Goal: Transaction & Acquisition: Purchase product/service

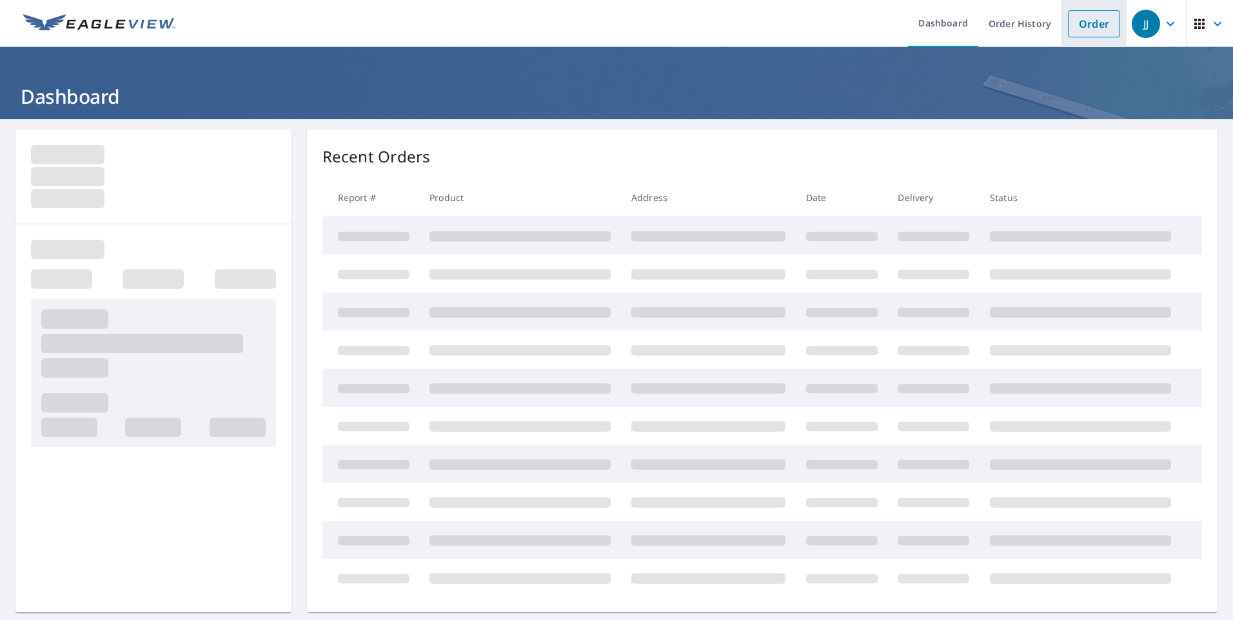
click at [1082, 23] on link "Order" at bounding box center [1094, 23] width 52 height 27
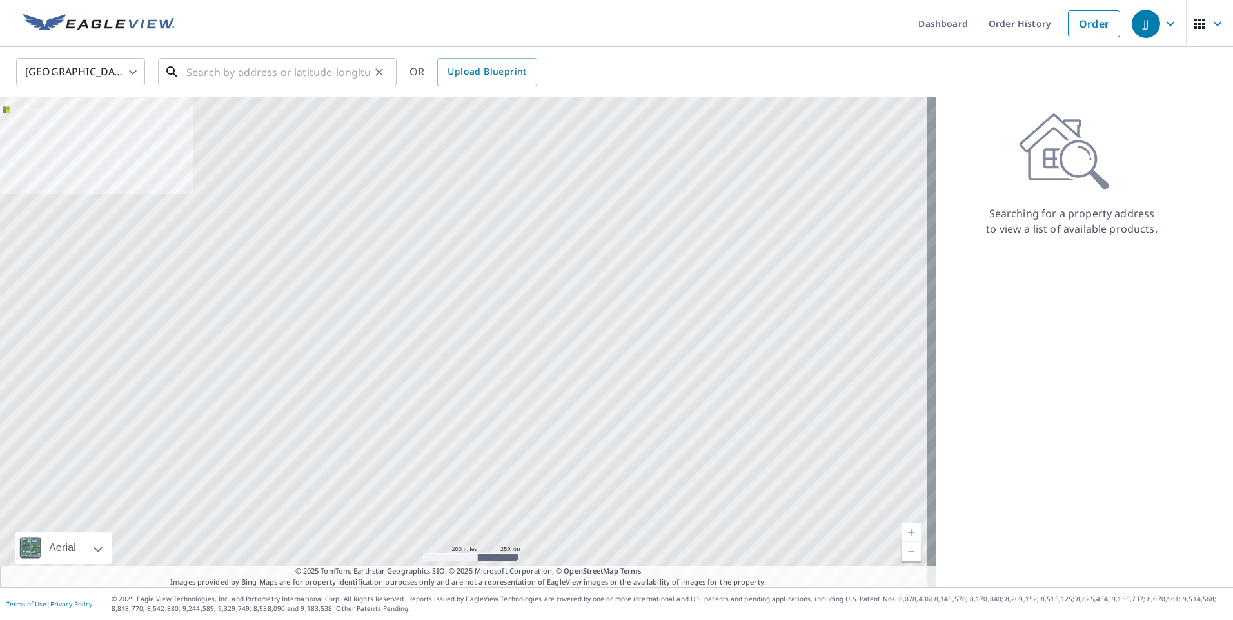
click at [277, 81] on input "text" at bounding box center [278, 72] width 184 height 36
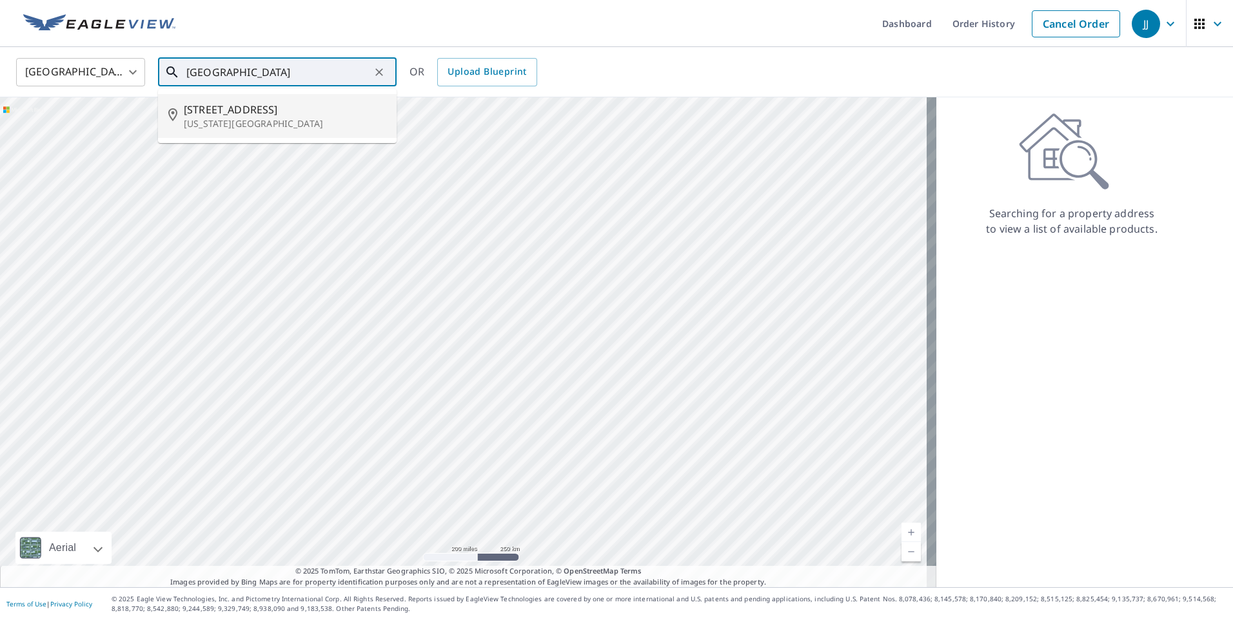
click at [270, 119] on p "Virginia Beach, VA 23462" at bounding box center [285, 123] width 202 height 13
type input "3804 Chimney Creek Dr Virginia Beach, VA 23462"
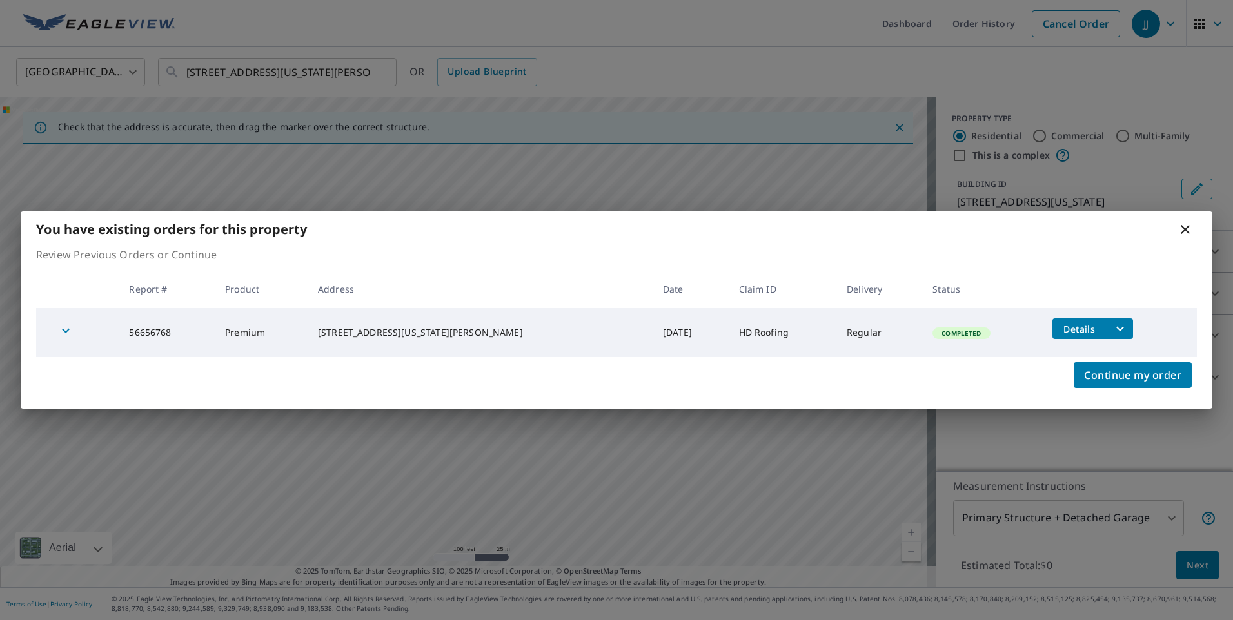
click at [1185, 234] on icon at bounding box center [1184, 229] width 15 height 15
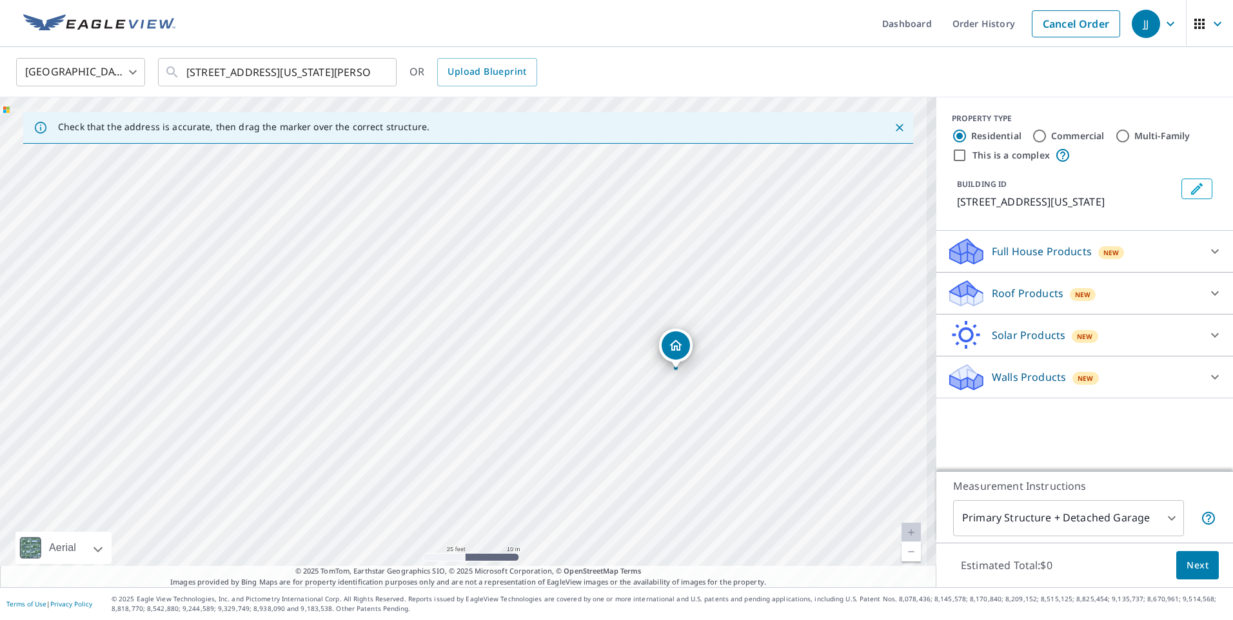
drag, startPoint x: 656, startPoint y: 378, endPoint x: 448, endPoint y: 317, distance: 216.9
click at [448, 317] on div "3804 Chimney Creek Dr Virginia Beach, VA 23462" at bounding box center [468, 342] width 936 height 490
drag, startPoint x: 675, startPoint y: 384, endPoint x: 652, endPoint y: 395, distance: 25.4
click at [652, 395] on div "3804 Chimney Creek Dr Virginia Beach, VA 23462" at bounding box center [468, 342] width 936 height 490
click at [1029, 385] on p "Walls Products" at bounding box center [1029, 376] width 74 height 15
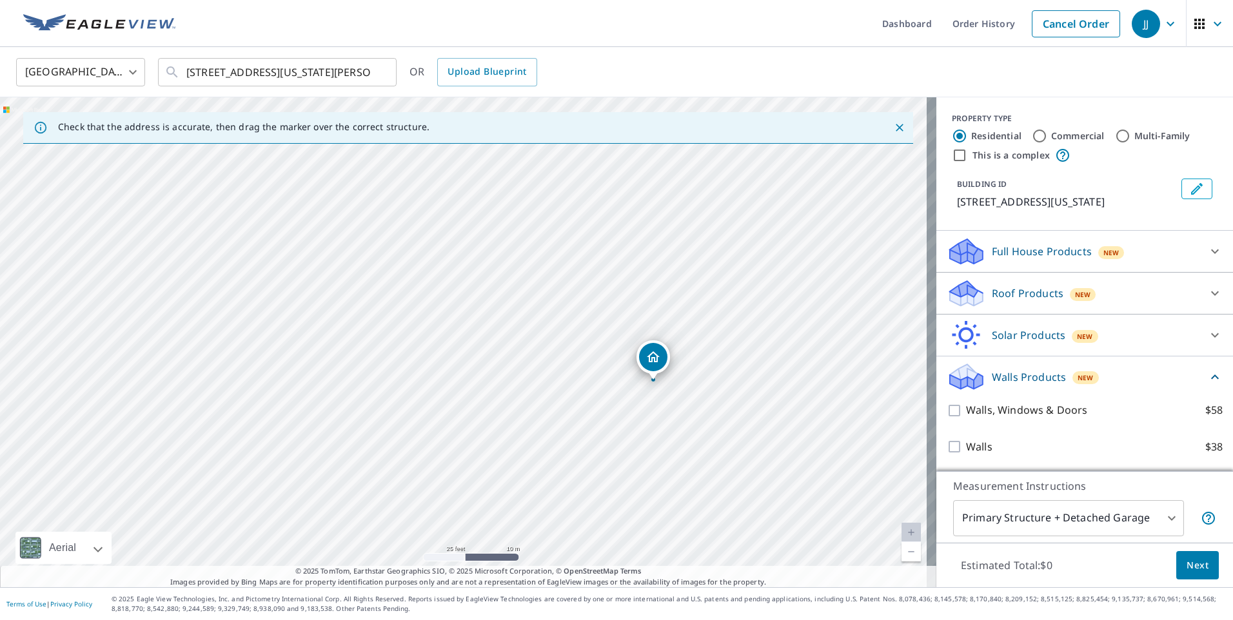
scroll to position [15, 0]
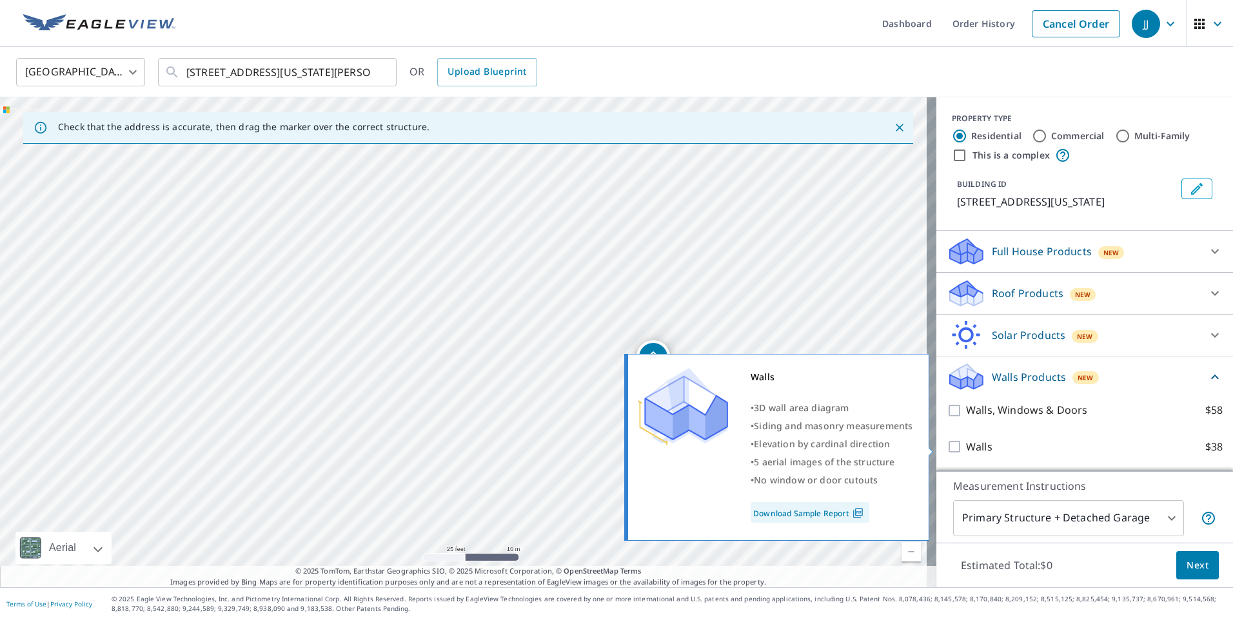
click at [947, 449] on input "Walls $38" at bounding box center [956, 446] width 19 height 15
checkbox input "true"
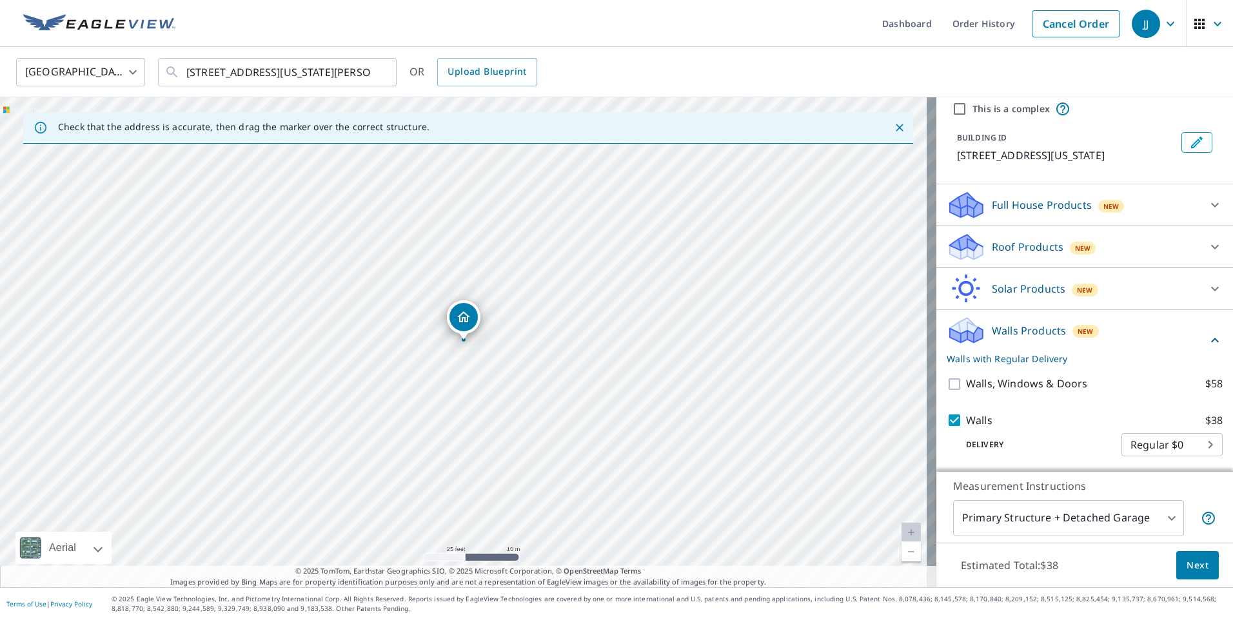
scroll to position [63, 0]
click at [1189, 564] on span "Next" at bounding box center [1198, 566] width 22 height 16
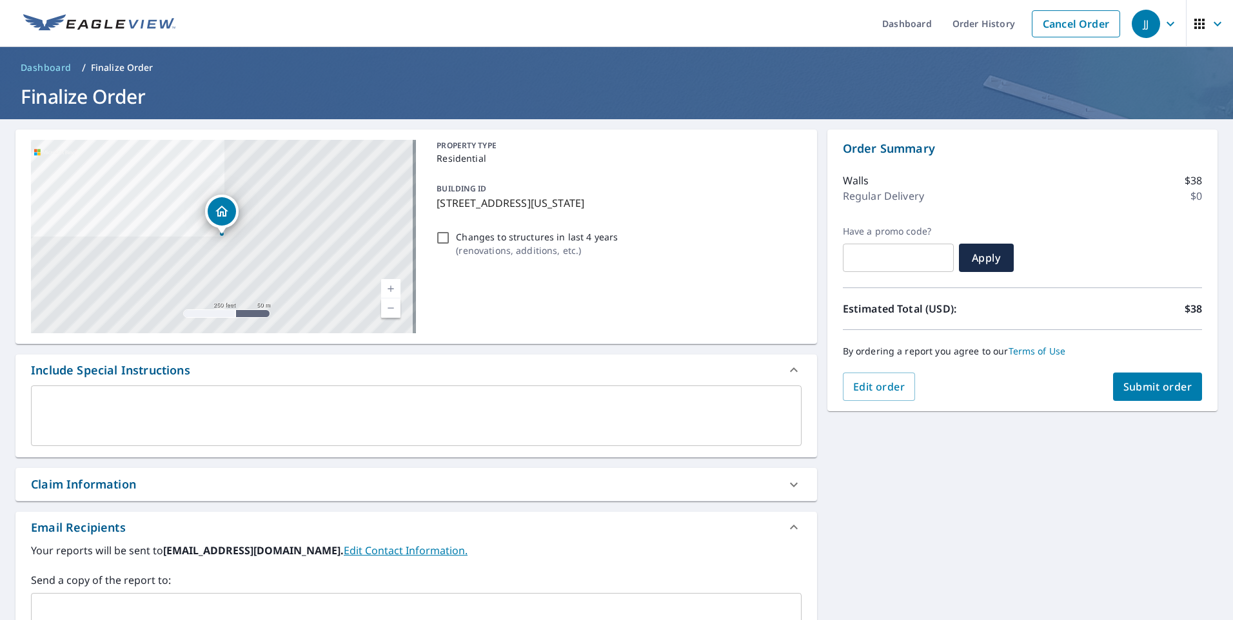
scroll to position [201, 0]
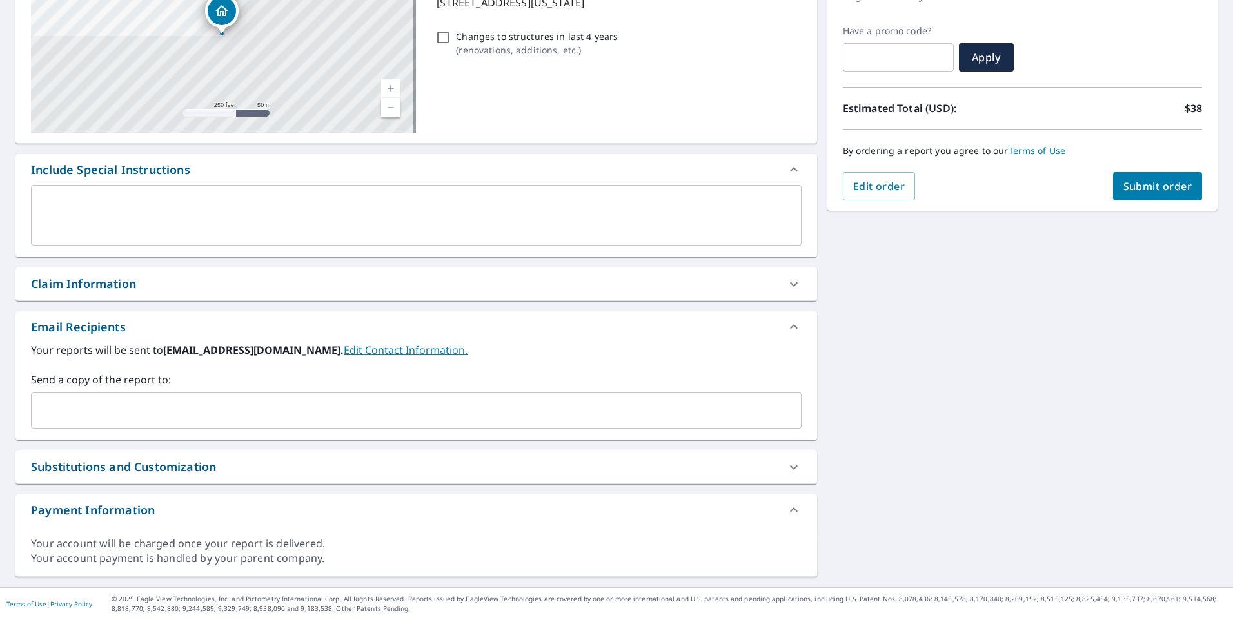
click at [64, 412] on input "text" at bounding box center [407, 411] width 740 height 25
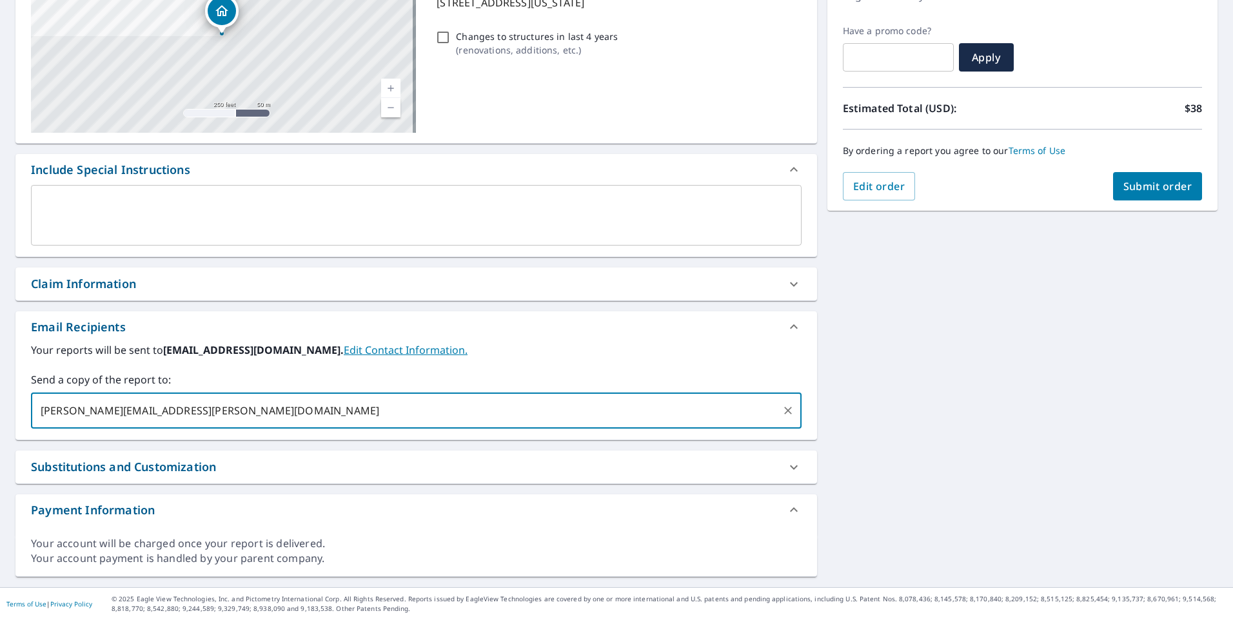
type input "chris.hayes@abcsupply.com,"
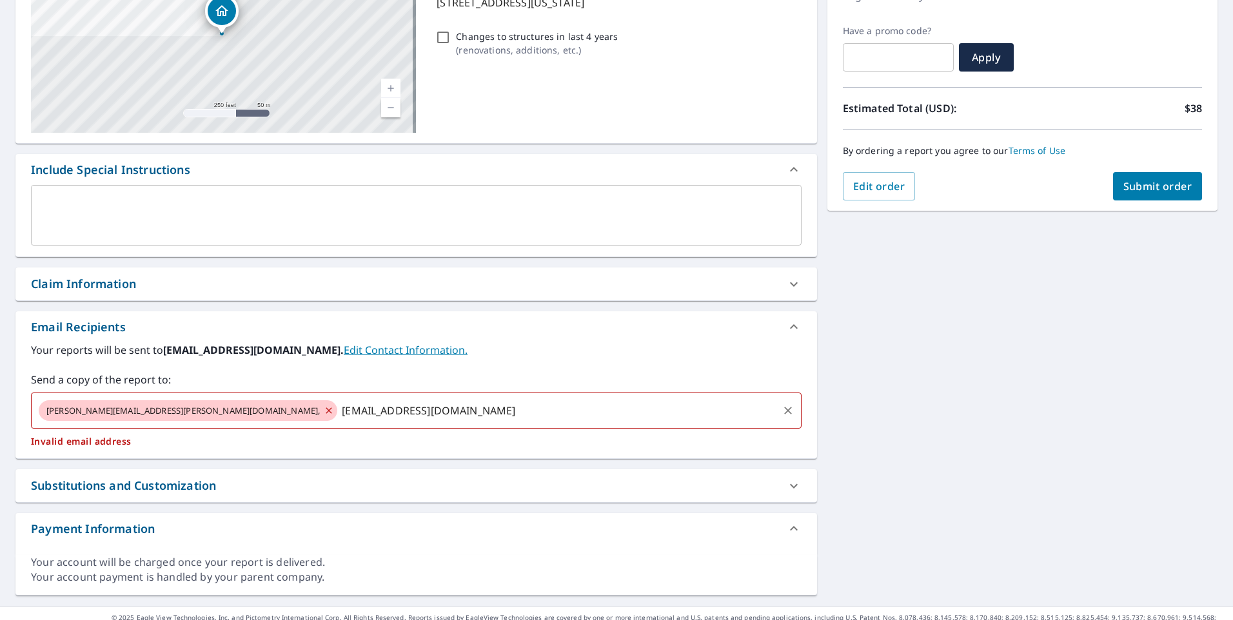
type input "vbclassicconstruction@gmail.com"
click at [136, 409] on span "chris.hayes@abcsupply.com," at bounding box center [183, 411] width 289 height 12
click at [324, 415] on icon at bounding box center [329, 411] width 10 height 14
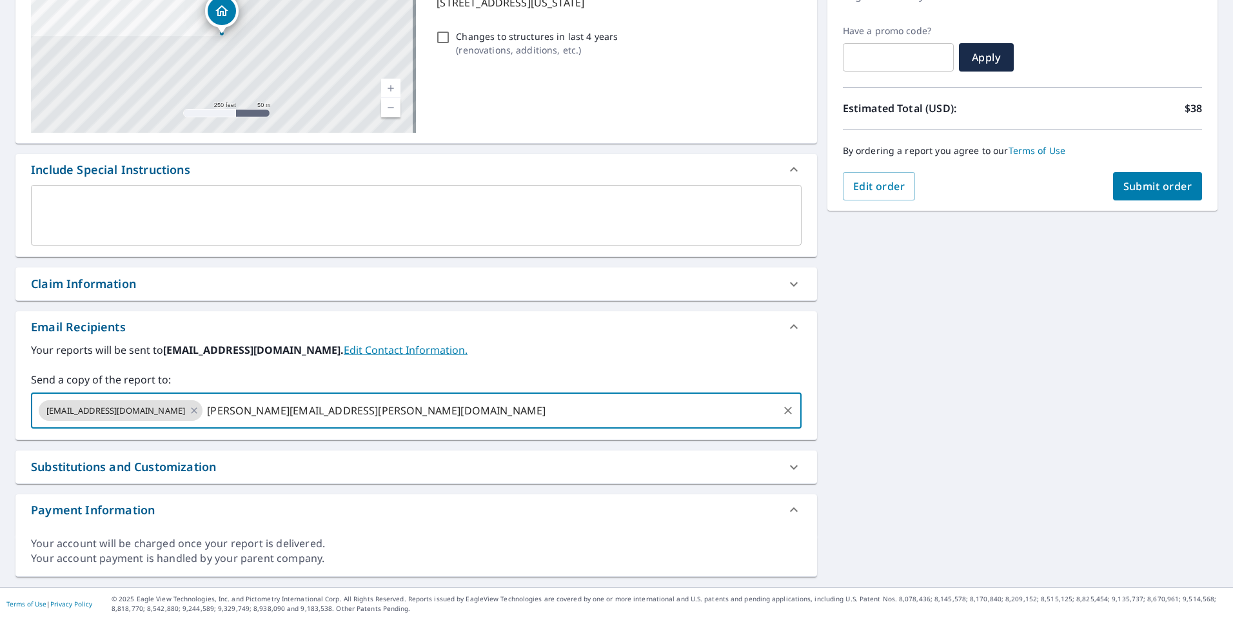
type input "chris.hayes@abcsupply.com"
click at [1141, 181] on span "Submit order" at bounding box center [1157, 186] width 69 height 14
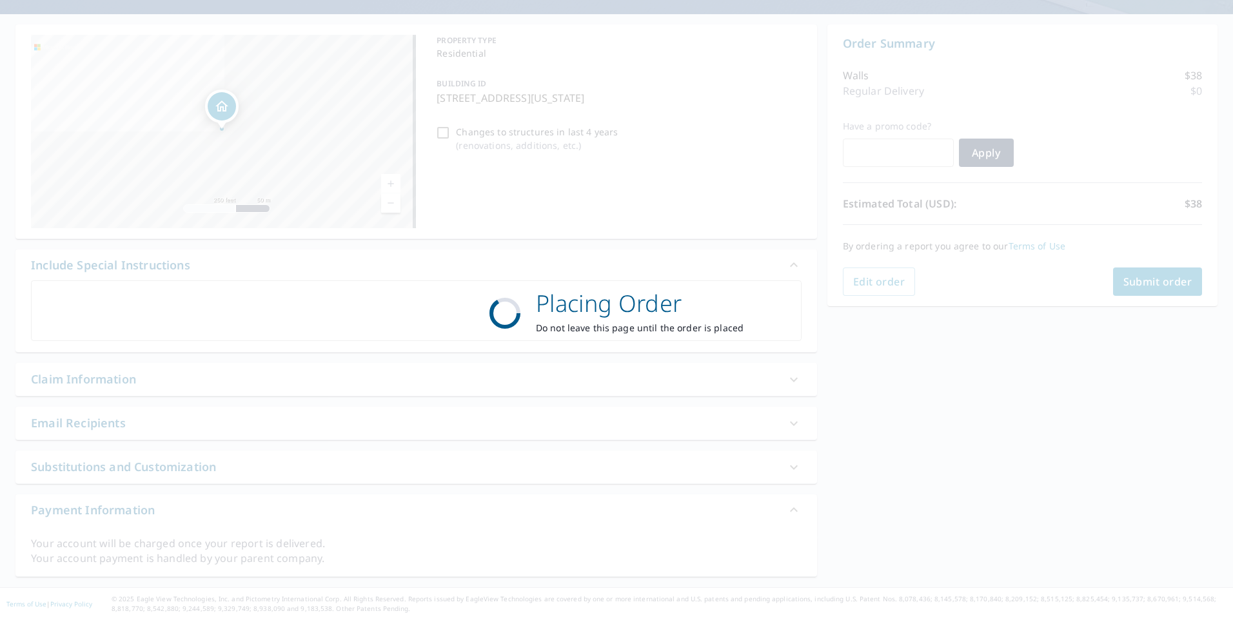
scroll to position [105, 0]
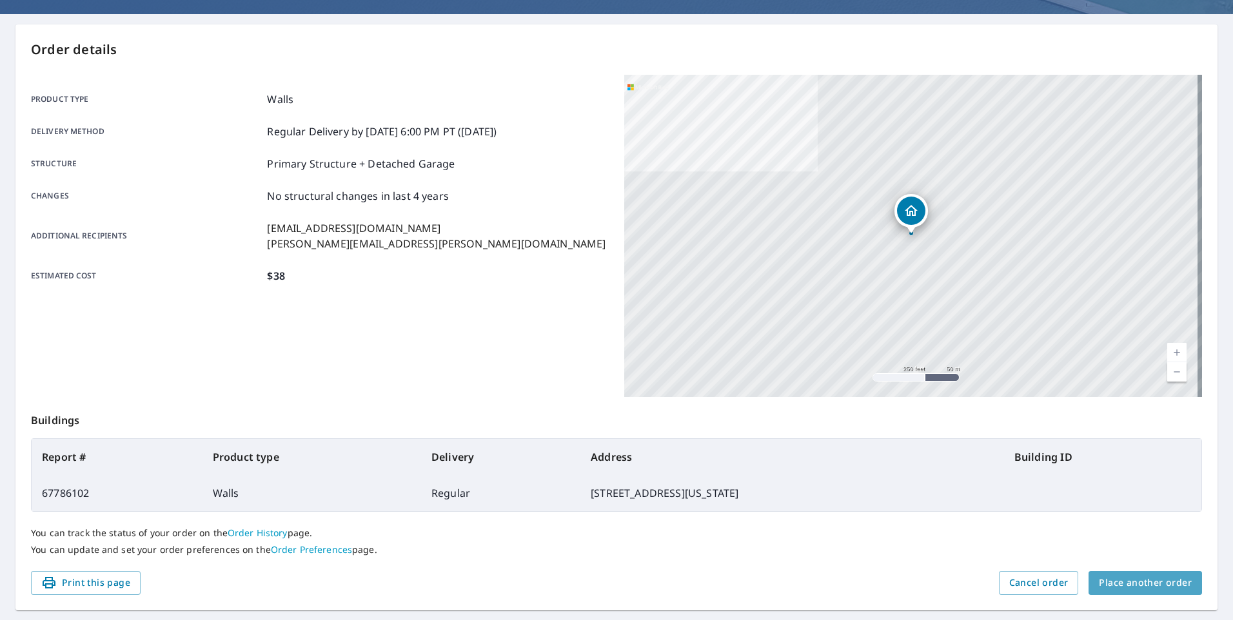
click at [1154, 582] on span "Place another order" at bounding box center [1145, 583] width 93 height 16
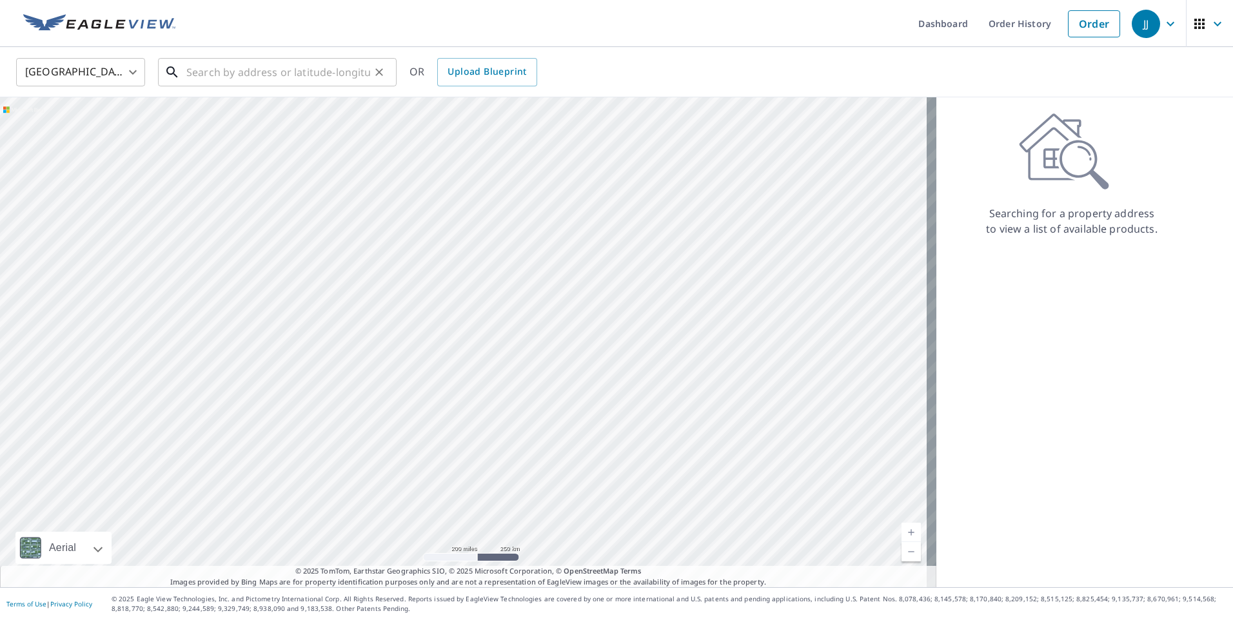
click at [351, 79] on input "text" at bounding box center [278, 72] width 184 height 36
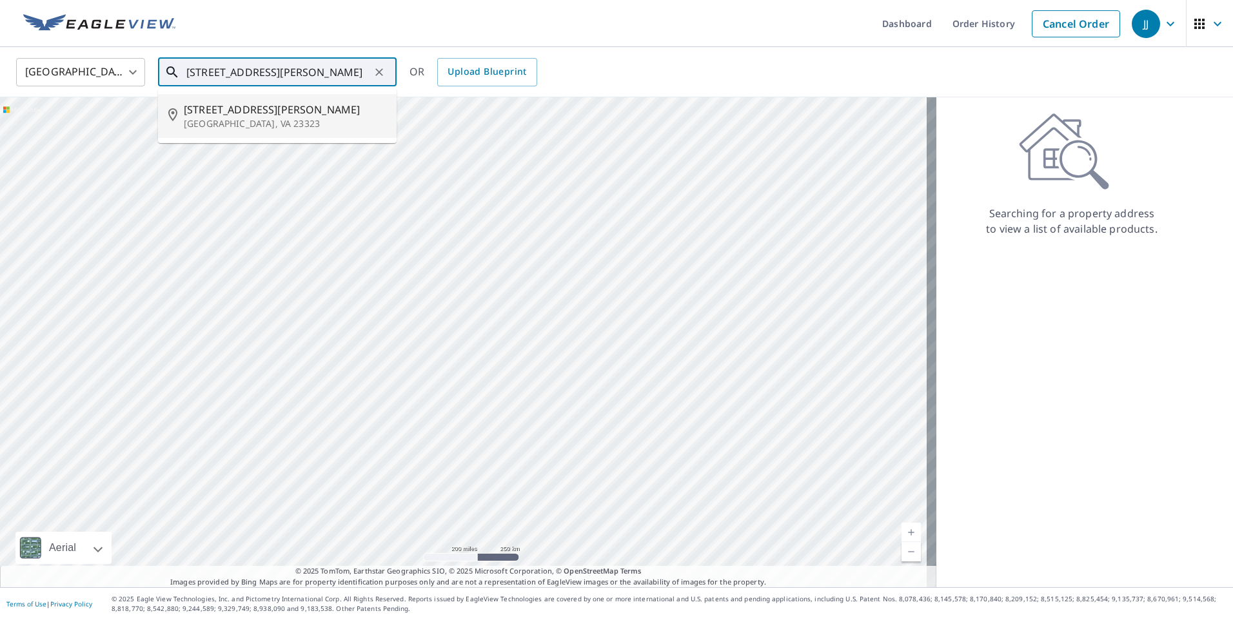
click at [315, 107] on span "1425 Gust Ln" at bounding box center [285, 109] width 202 height 15
type input "1425 Gust Ln Chesapeake, VA 23323"
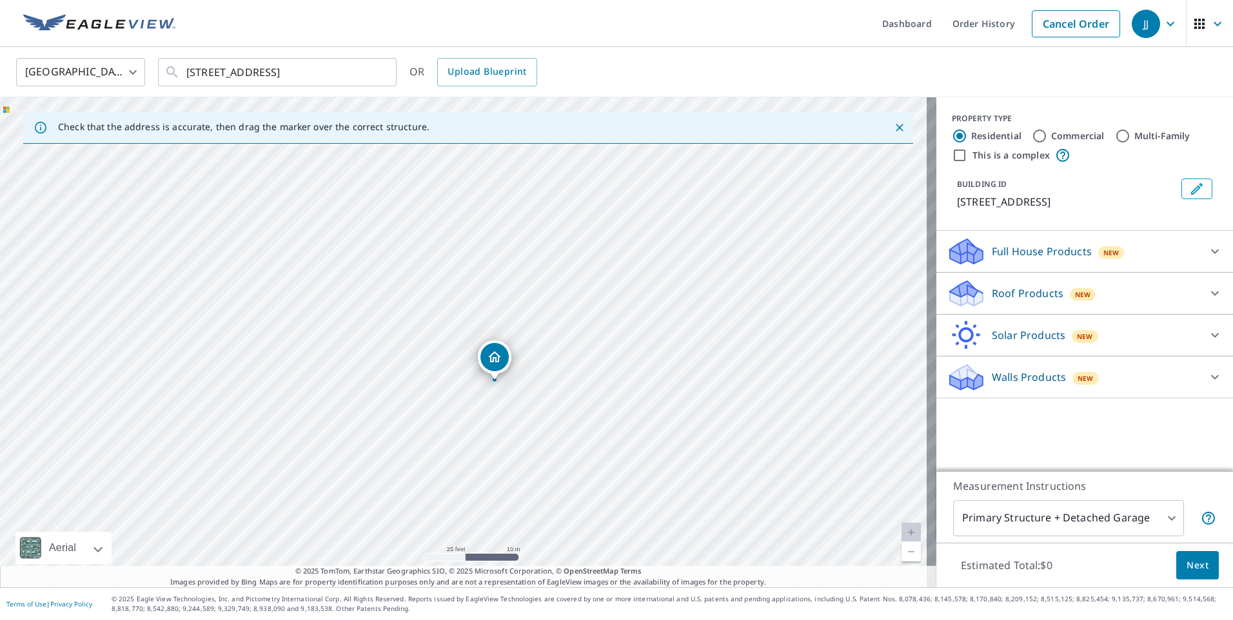
drag, startPoint x: 636, startPoint y: 414, endPoint x: 488, endPoint y: 251, distance: 220.1
click at [488, 251] on div "1425 Gust Ln Chesapeake, VA 23323" at bounding box center [468, 342] width 936 height 490
click at [1063, 302] on div "Roof Products New" at bounding box center [1073, 294] width 253 height 30
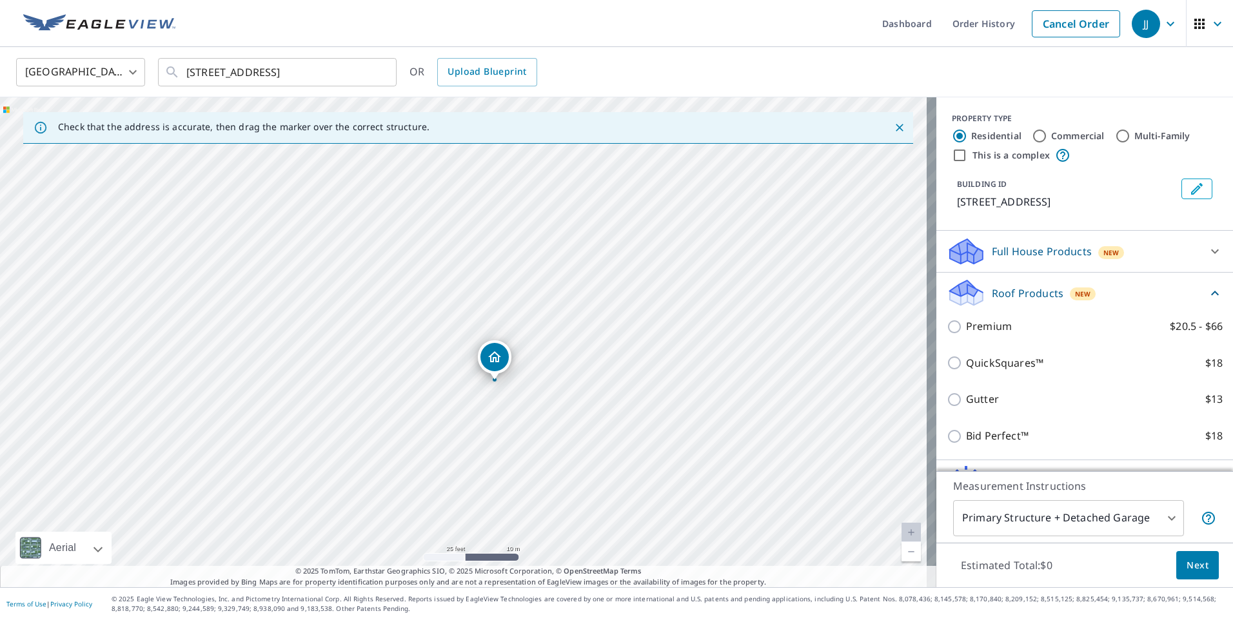
click at [1025, 286] on p "Roof Products" at bounding box center [1028, 293] width 72 height 15
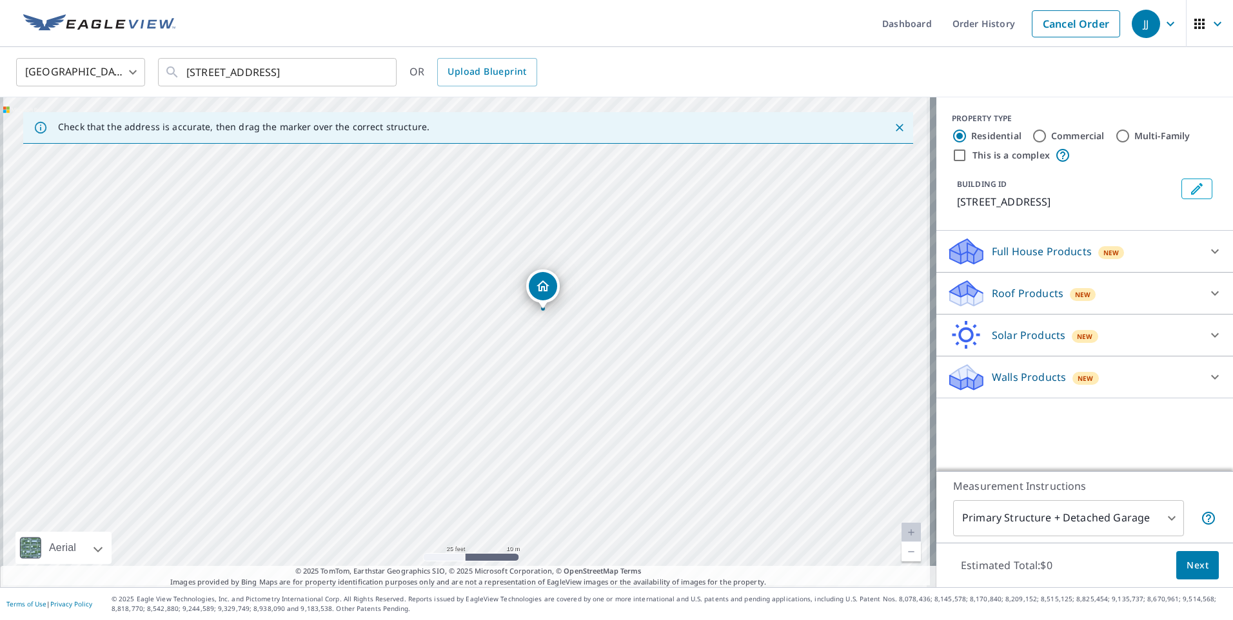
click at [541, 429] on div "1425 Gust Ln Chesapeake, VA 23323" at bounding box center [468, 342] width 936 height 490
click at [980, 300] on div "Roof Products New" at bounding box center [1073, 294] width 253 height 30
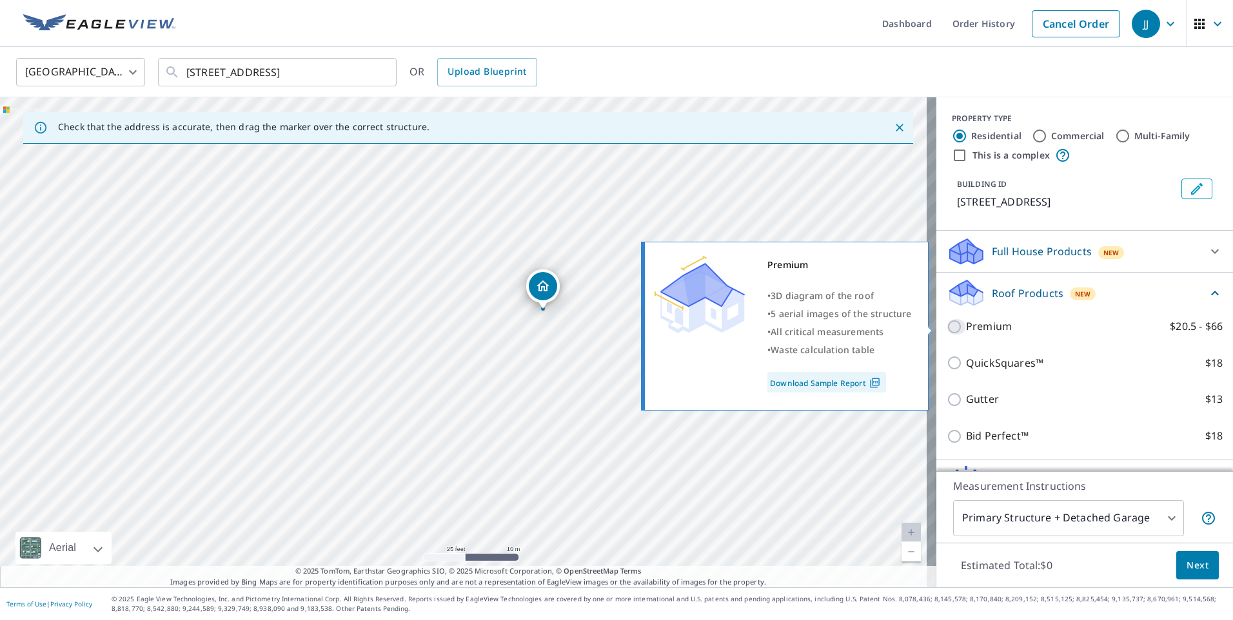
click at [947, 331] on input "Premium $20.5 - $66" at bounding box center [956, 326] width 19 height 15
checkbox input "true"
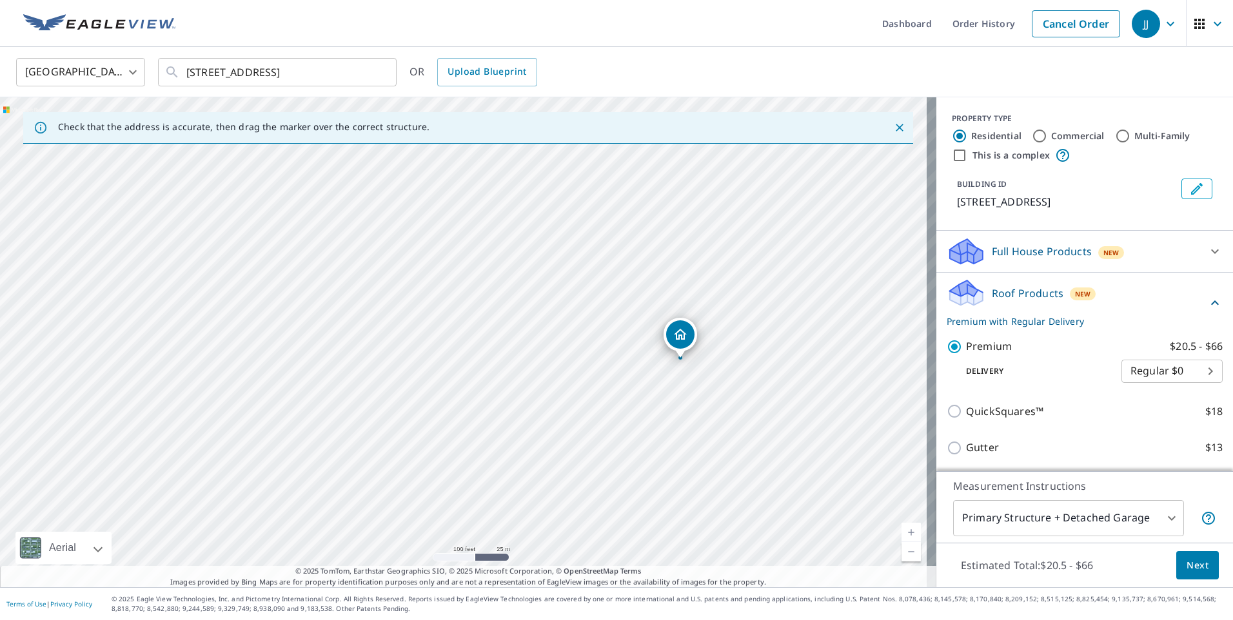
scroll to position [121, 0]
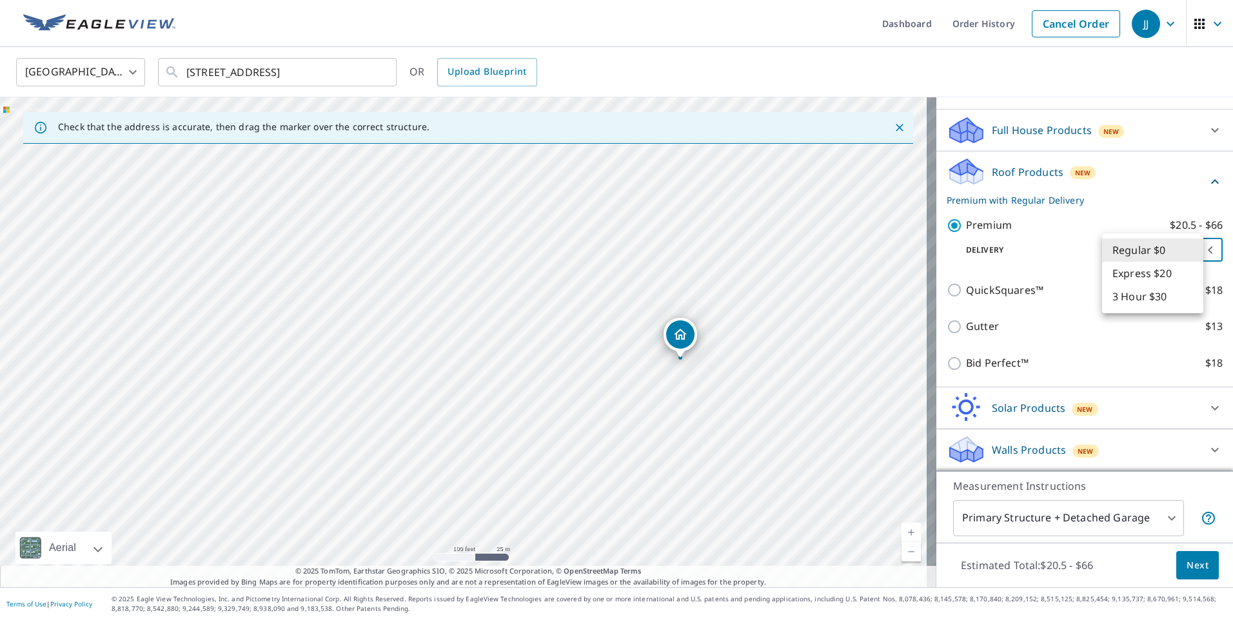
click at [1148, 250] on body "JJ JJ Dashboard Order History Cancel Order JJ United States US ​ 1425 Gust Ln C…" at bounding box center [616, 310] width 1233 height 620
click at [1148, 250] on li "Regular $0" at bounding box center [1152, 250] width 101 height 23
click at [1187, 568] on span "Next" at bounding box center [1198, 566] width 22 height 16
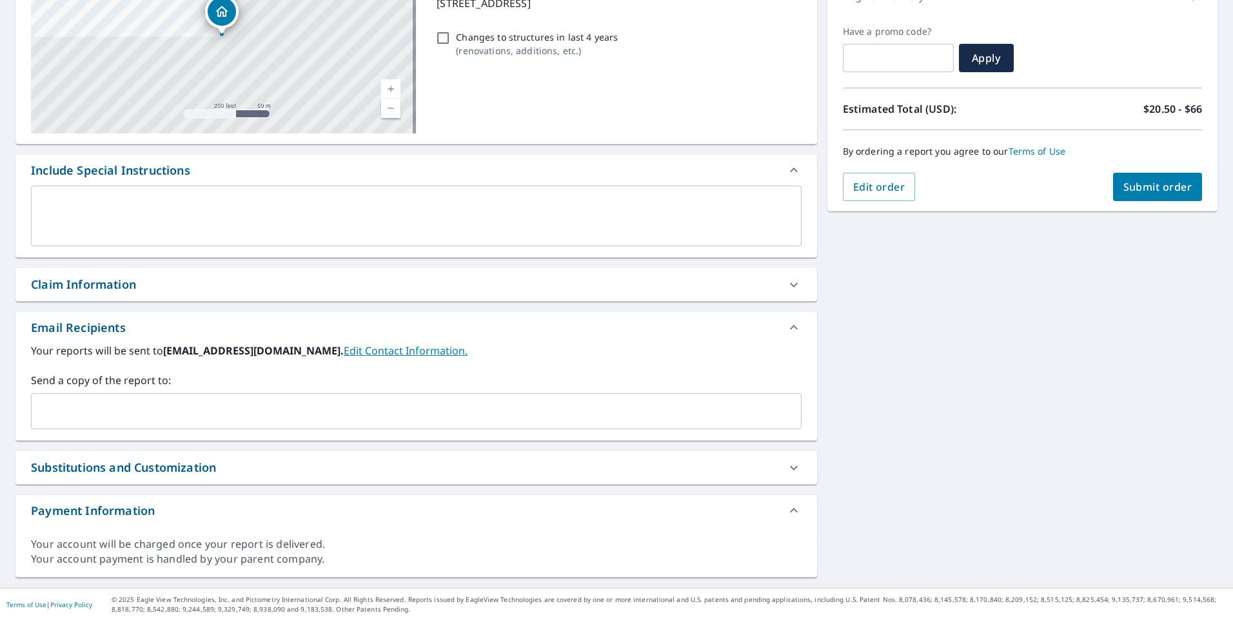
scroll to position [201, 0]
click at [186, 394] on div "​" at bounding box center [416, 411] width 771 height 36
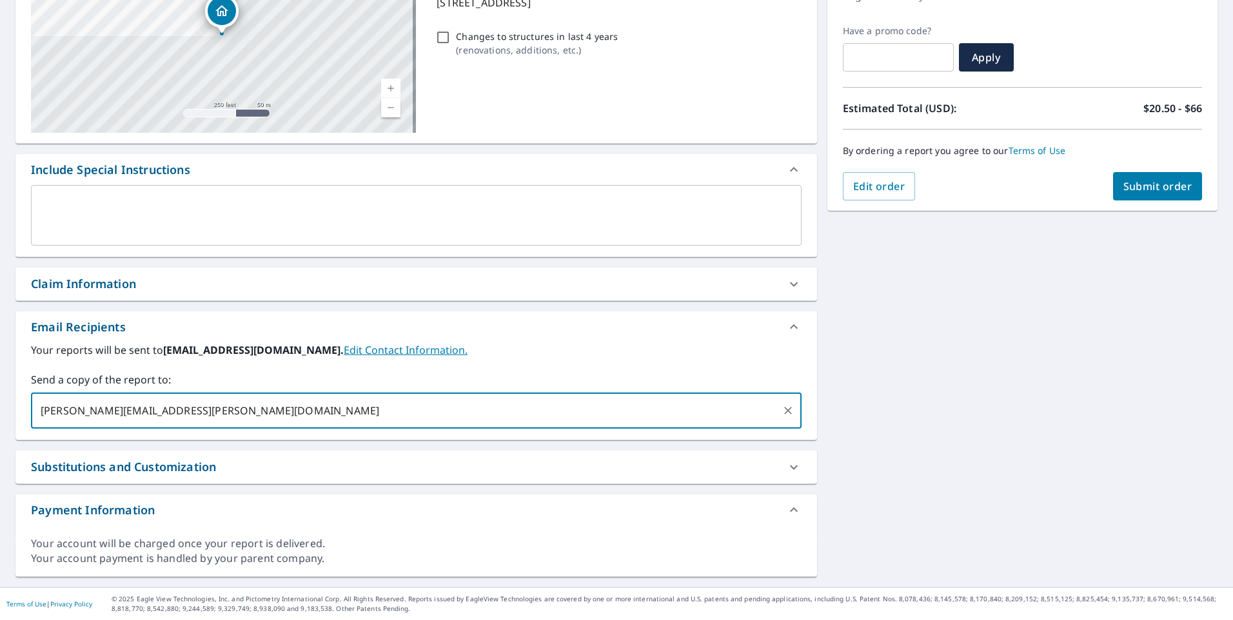
type input "chris.hayes@abcsupply.com"
click at [1127, 192] on span "Submit order" at bounding box center [1157, 186] width 69 height 14
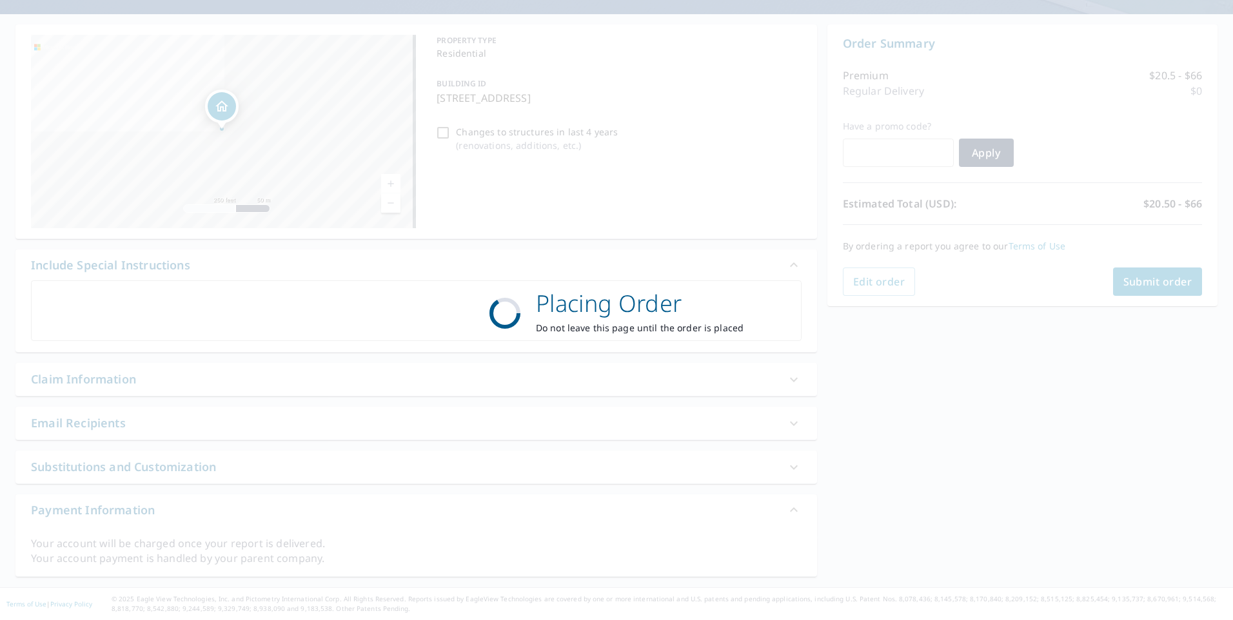
scroll to position [105, 0]
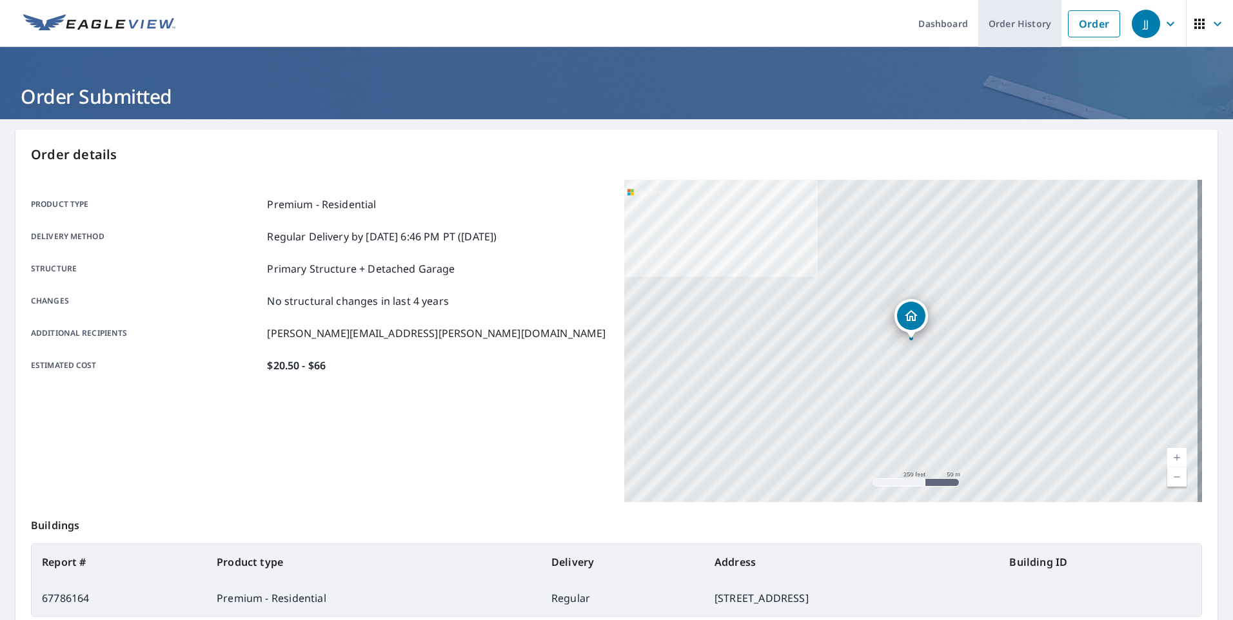
click at [1014, 23] on link "Order History" at bounding box center [1019, 23] width 83 height 47
